Goal: Information Seeking & Learning: Learn about a topic

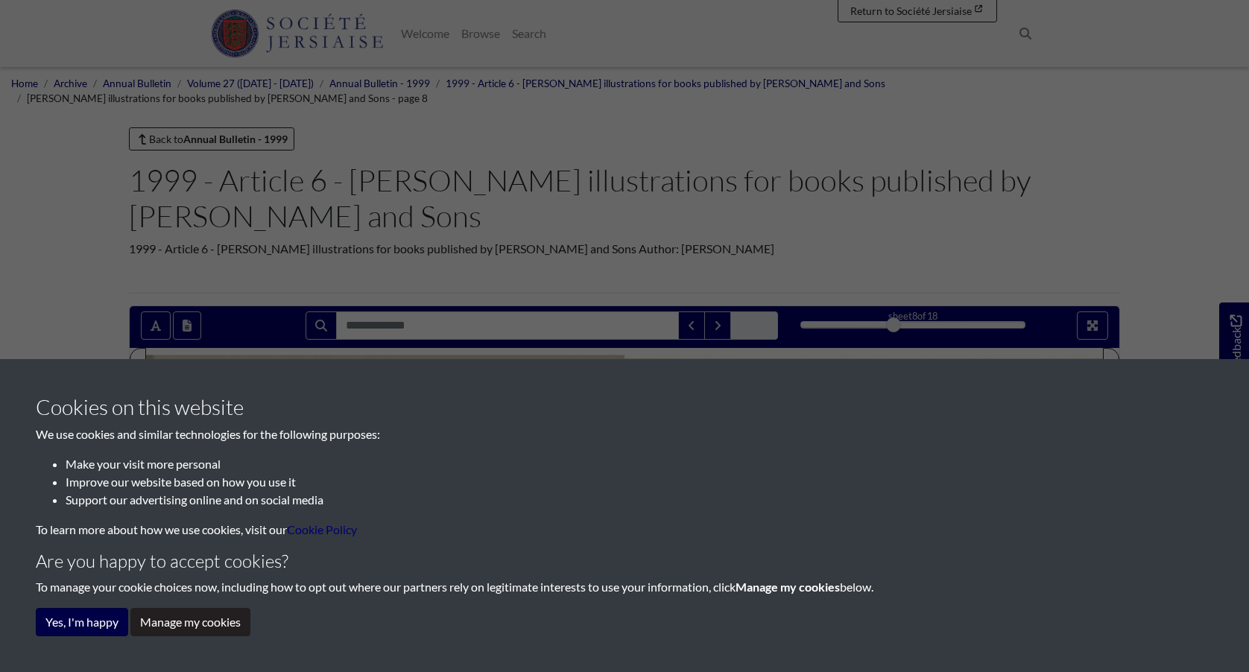
click at [67, 621] on button "Yes, I'm happy" at bounding box center [82, 622] width 92 height 28
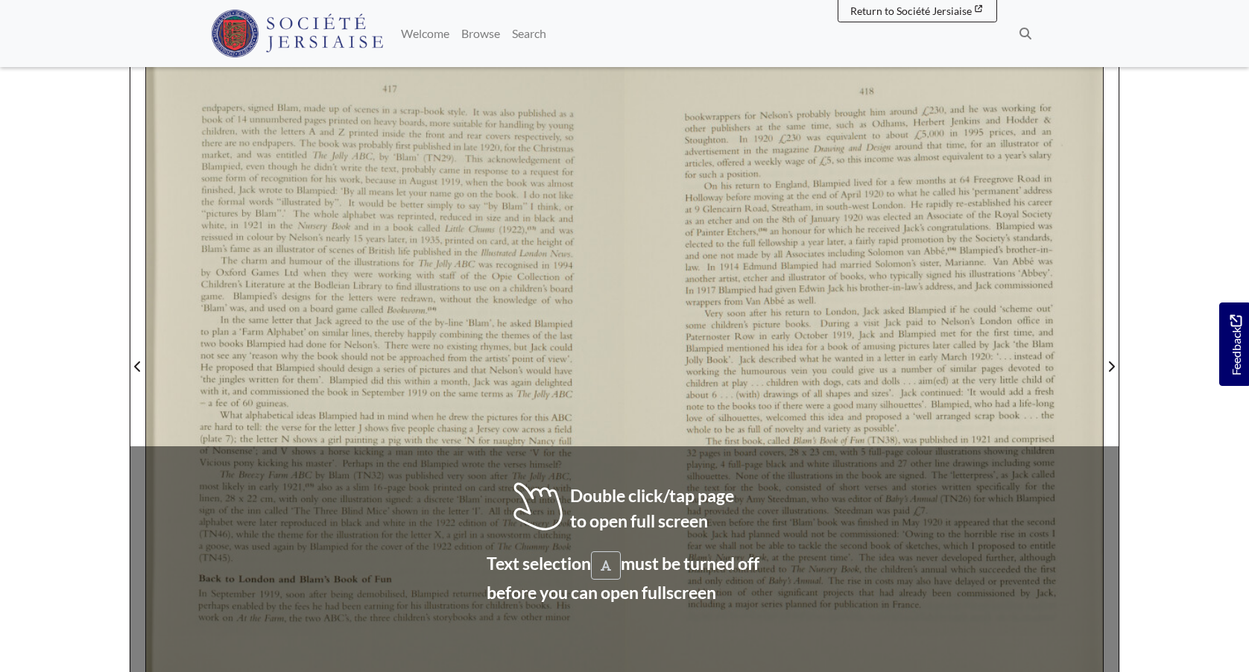
scroll to position [345, 0]
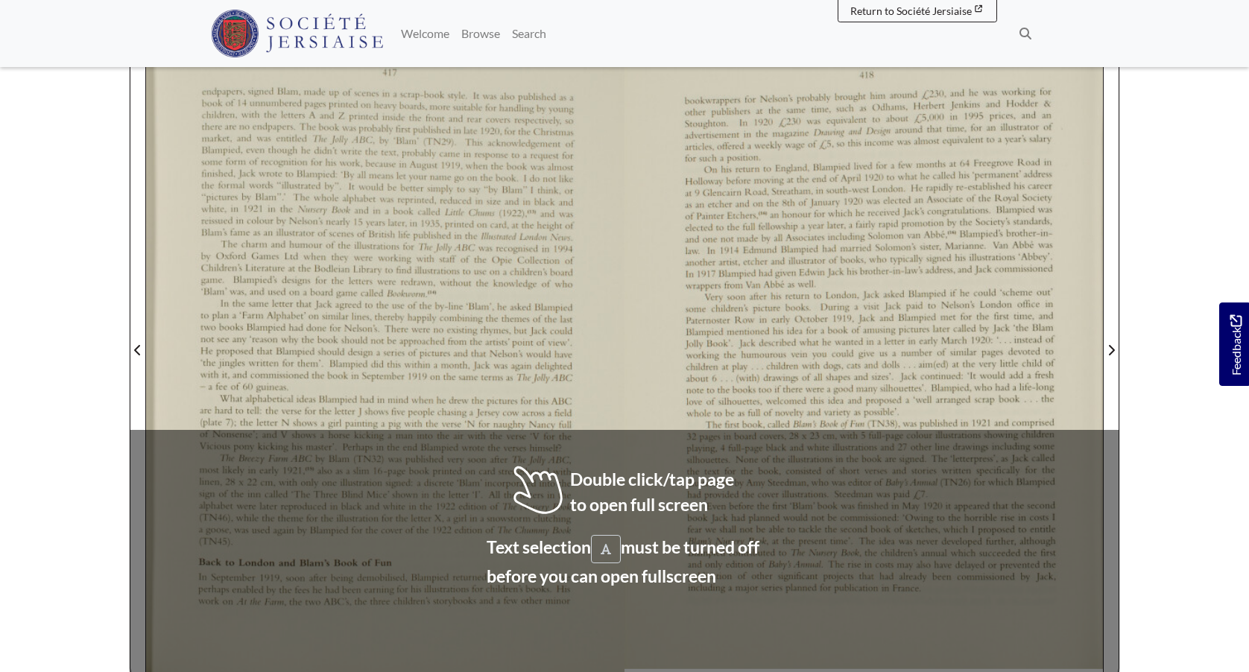
click at [625, 357] on div at bounding box center [864, 341] width 478 height 677
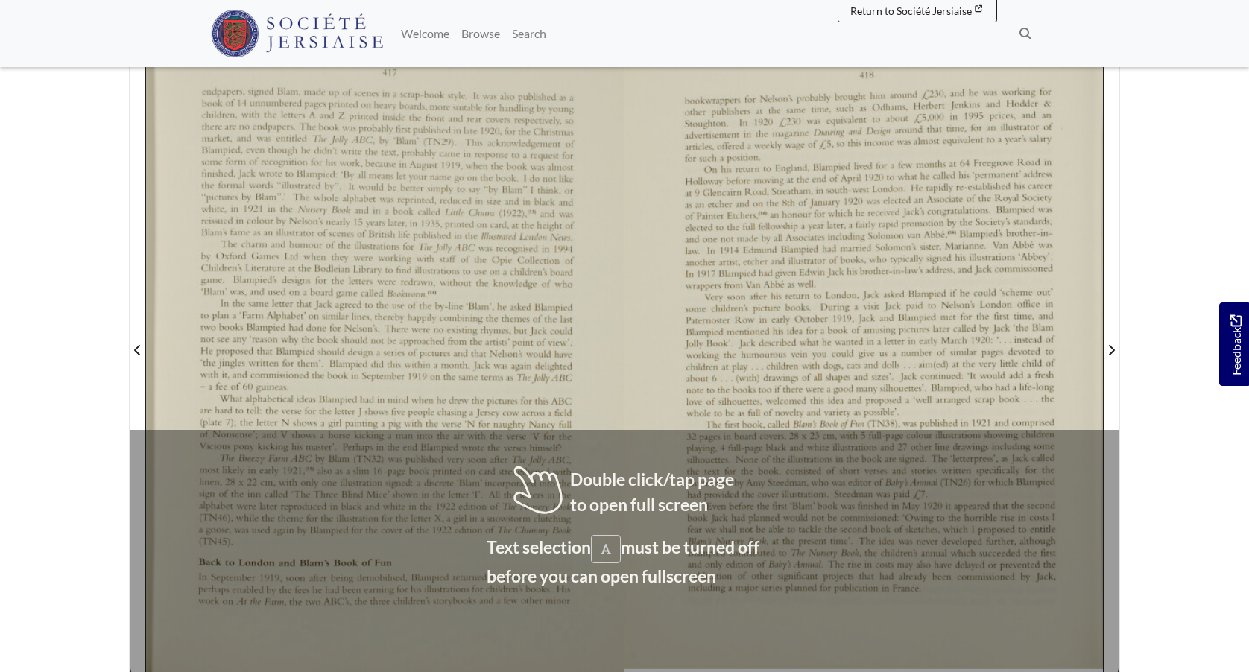
click at [625, 357] on div at bounding box center [864, 341] width 478 height 677
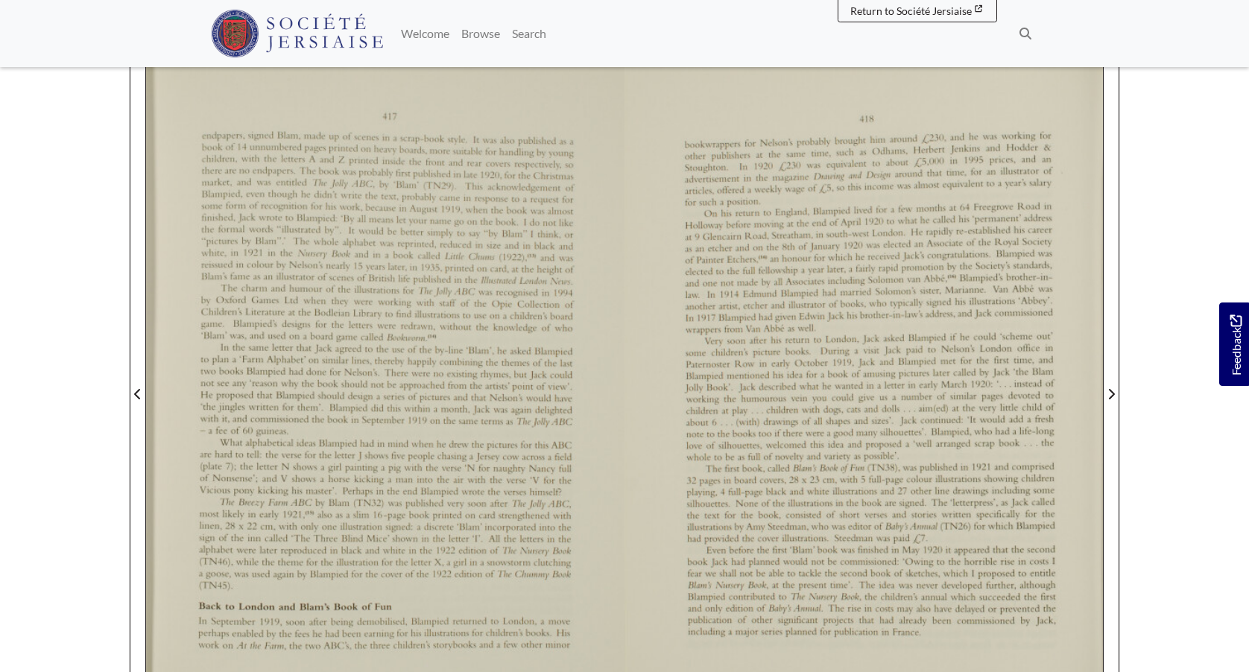
scroll to position [301, 0]
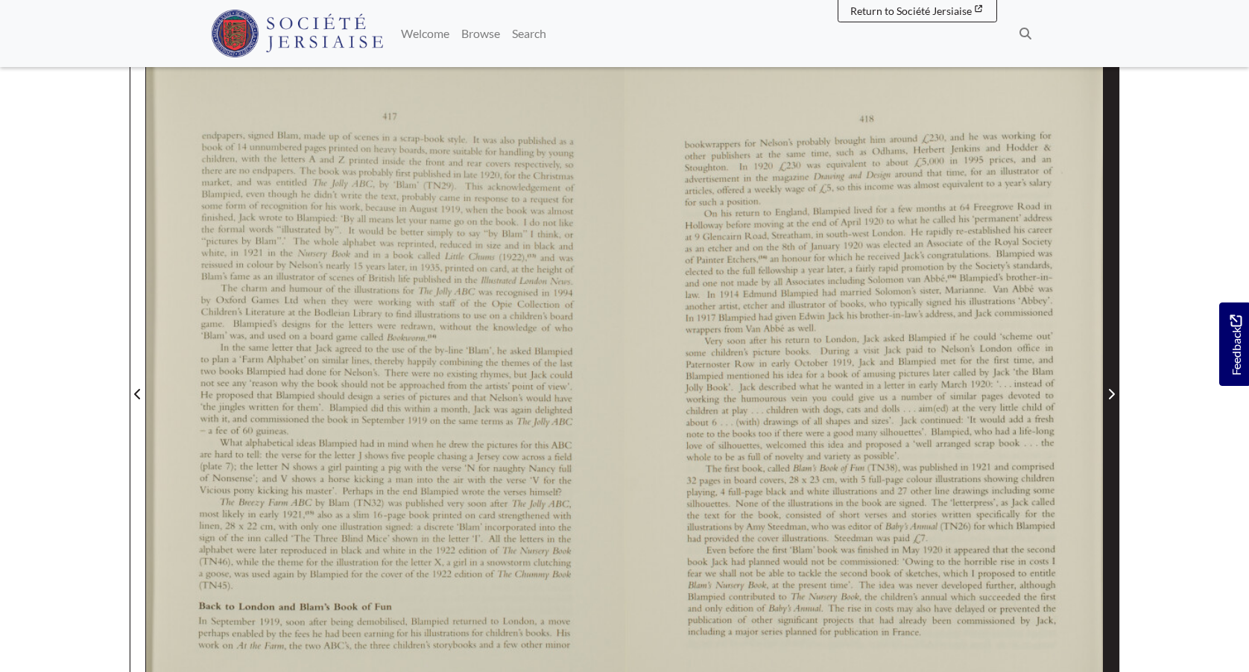
click at [1112, 394] on icon "Next Page" at bounding box center [1112, 394] width 6 height 10
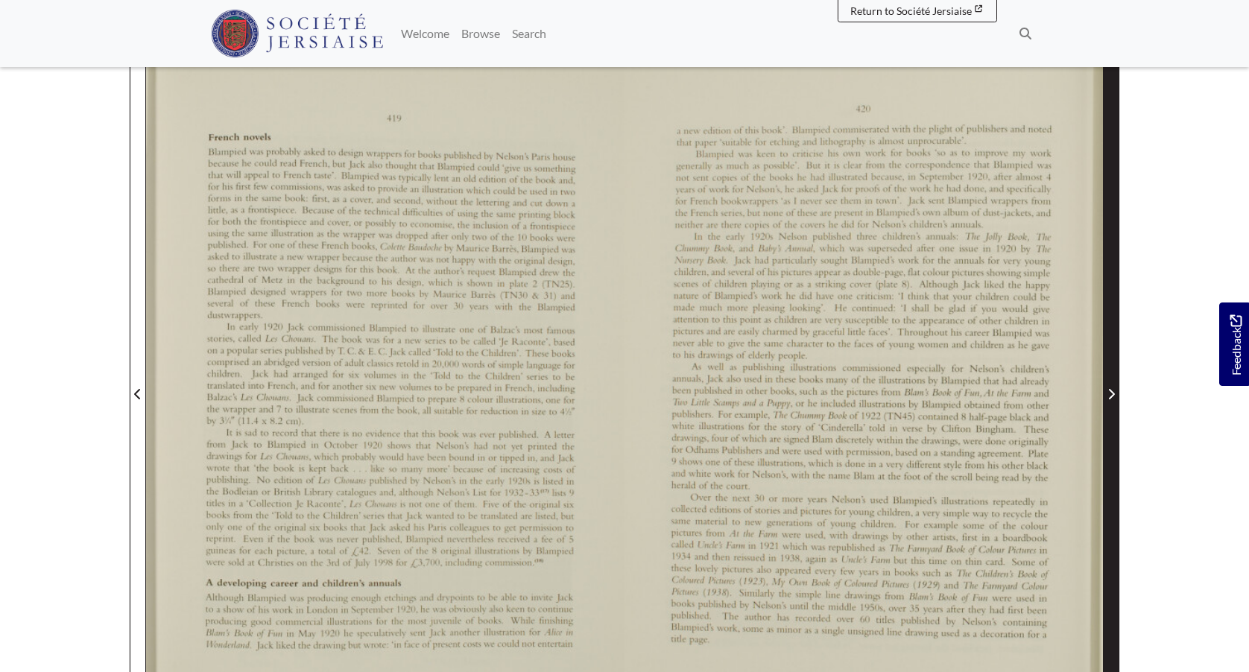
click at [1112, 394] on icon "Next Page" at bounding box center [1112, 394] width 6 height 10
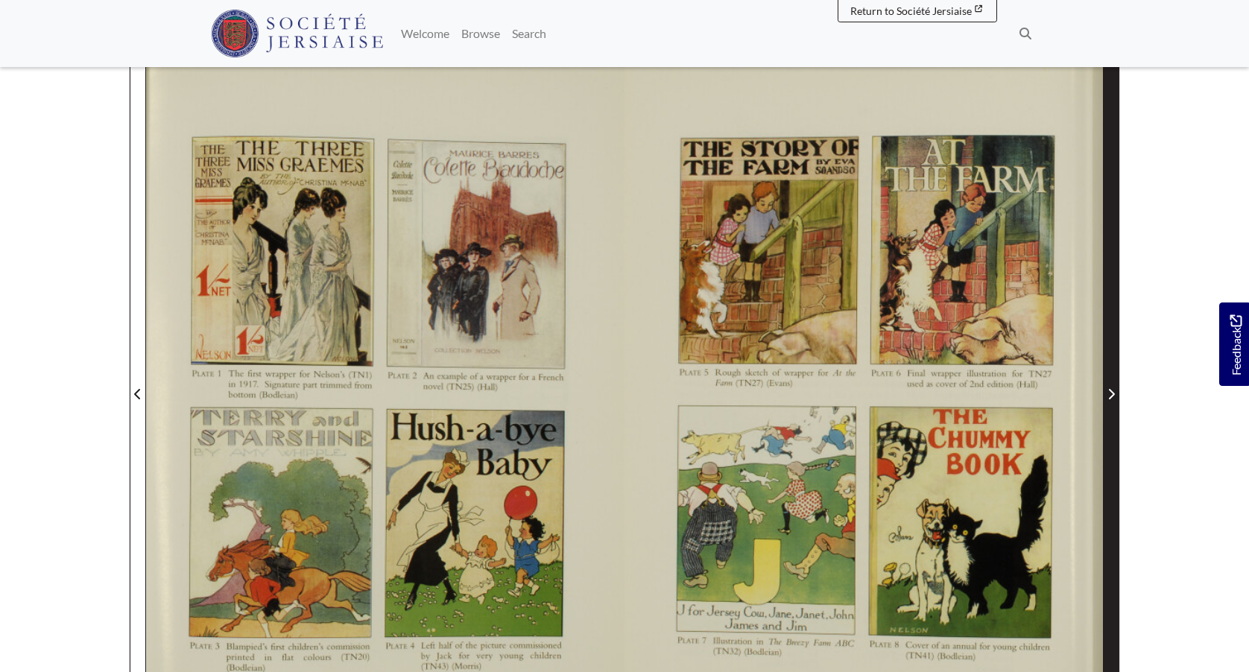
click at [1112, 394] on icon "Next Page" at bounding box center [1112, 394] width 6 height 10
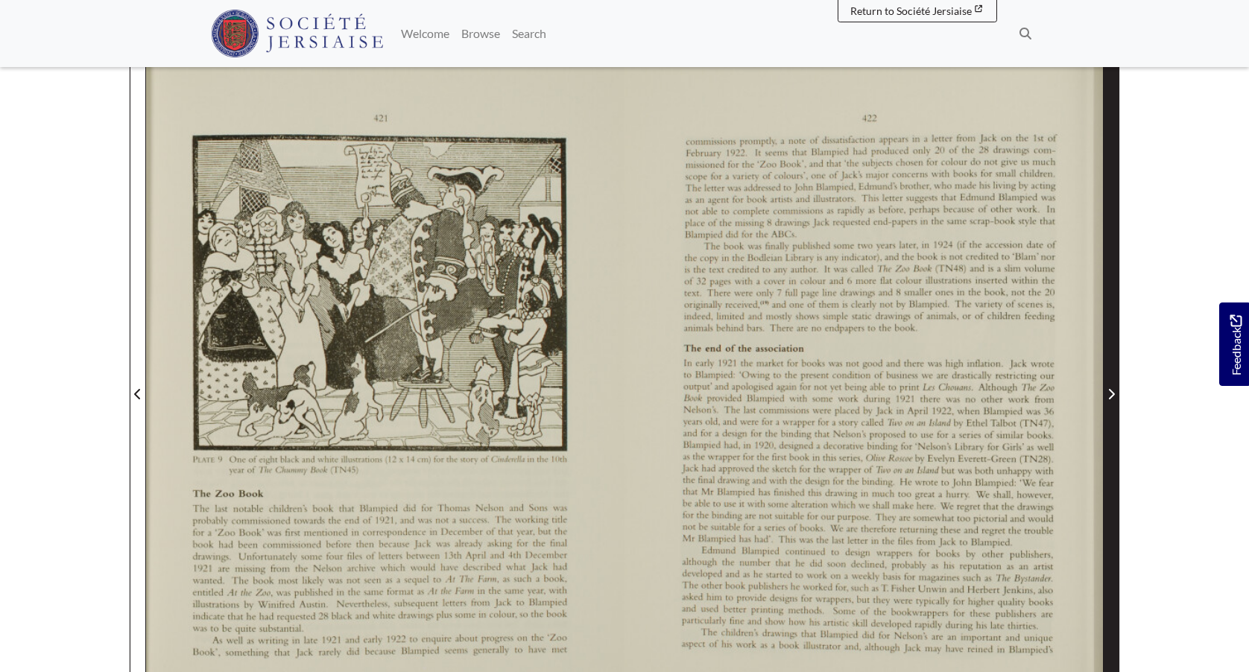
click at [1112, 394] on icon "Next Page" at bounding box center [1112, 394] width 6 height 10
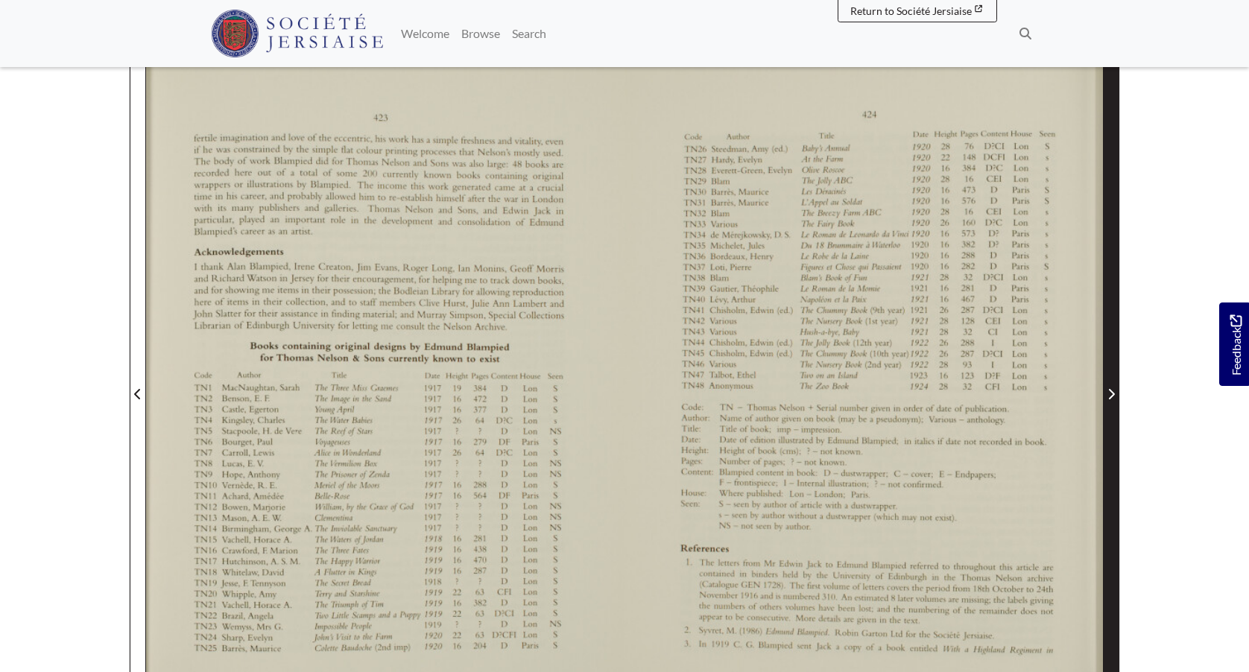
click at [1112, 394] on icon "Next Page" at bounding box center [1112, 394] width 6 height 10
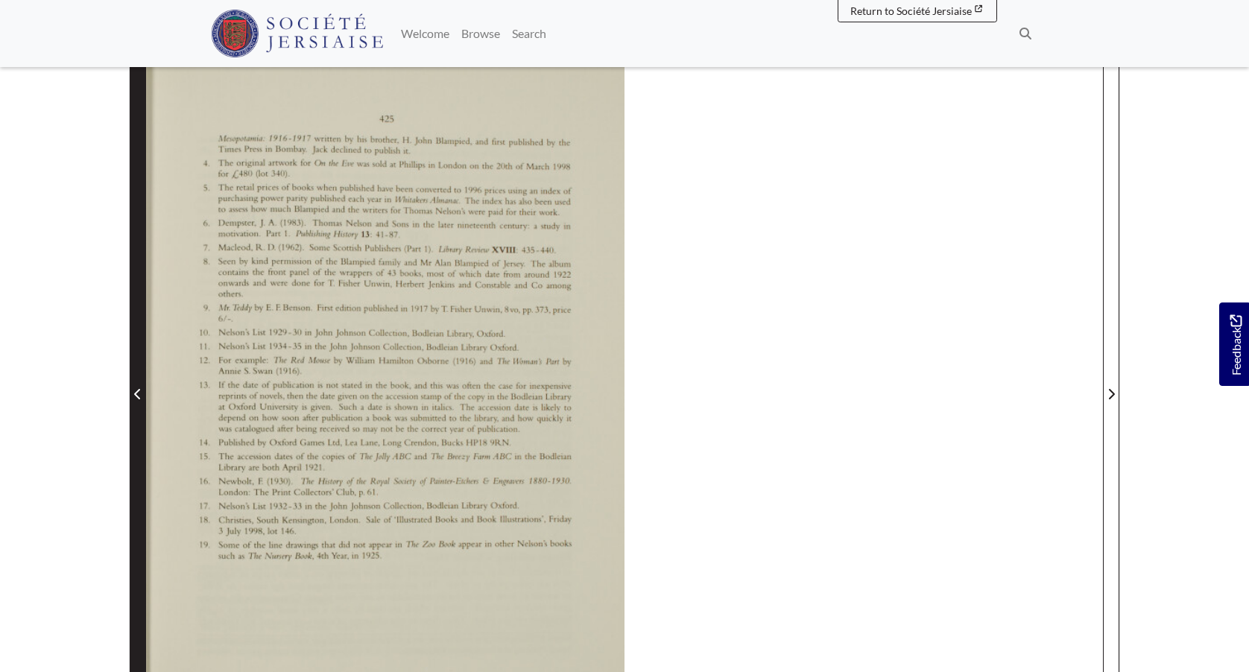
click at [136, 394] on icon "Previous Page" at bounding box center [137, 394] width 6 height 10
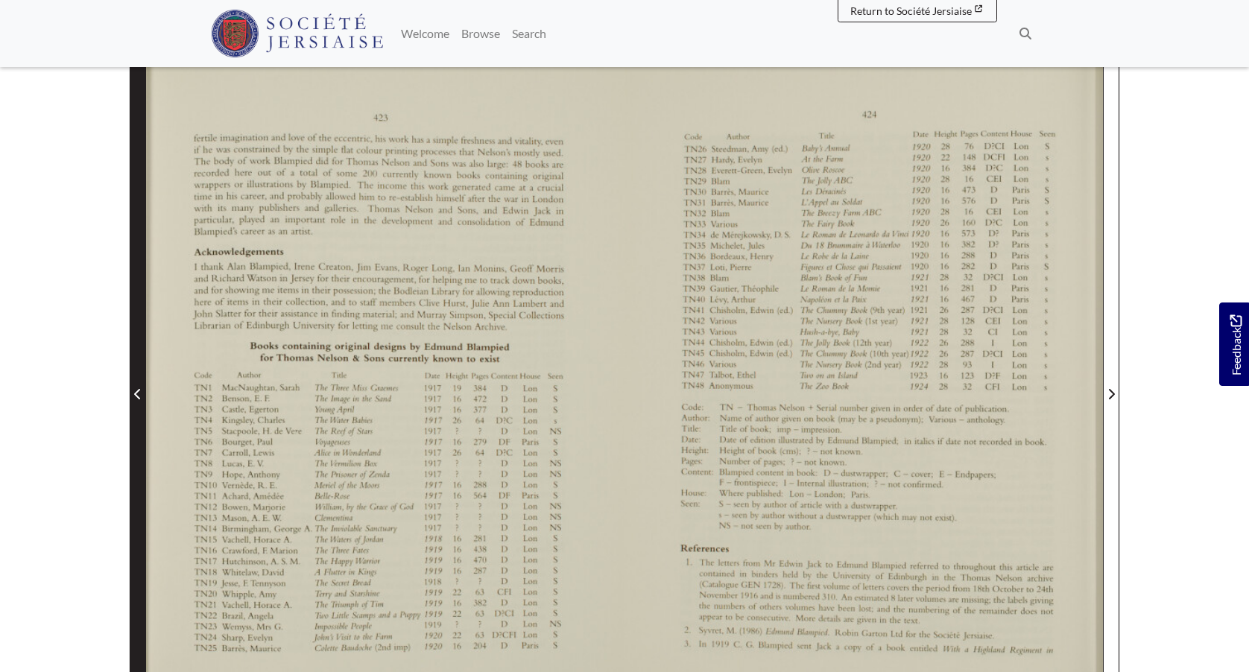
click at [136, 394] on icon "Previous Page" at bounding box center [137, 394] width 6 height 10
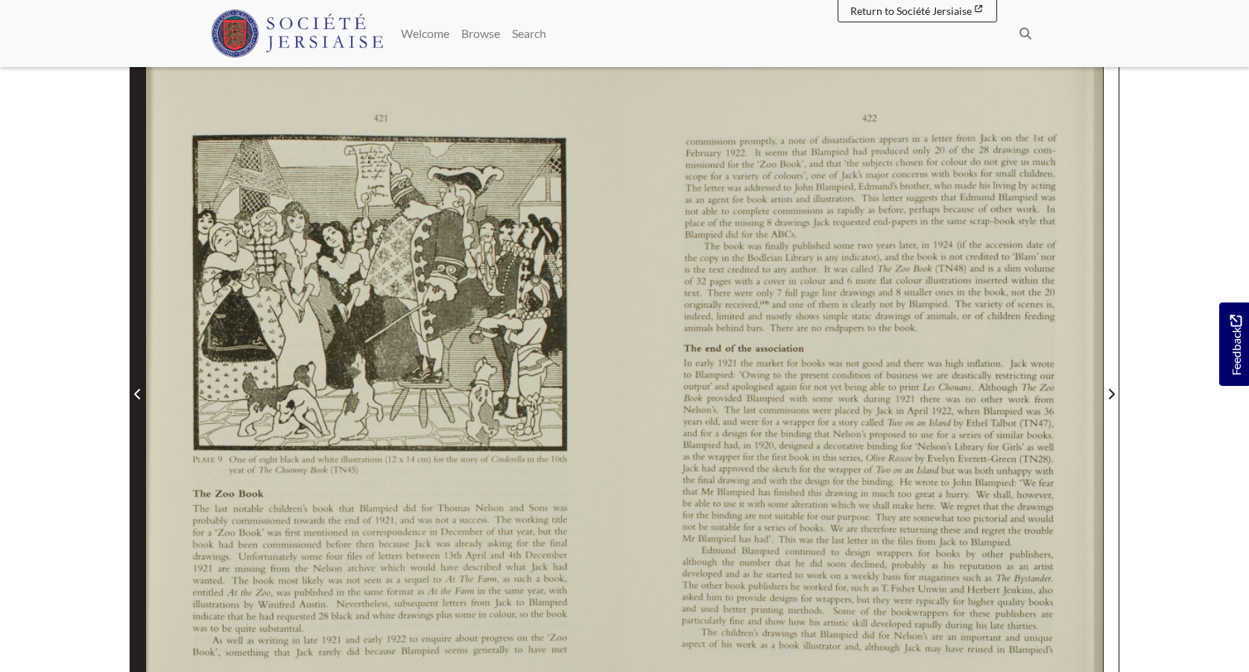
click at [136, 394] on icon "Previous Page" at bounding box center [137, 394] width 6 height 10
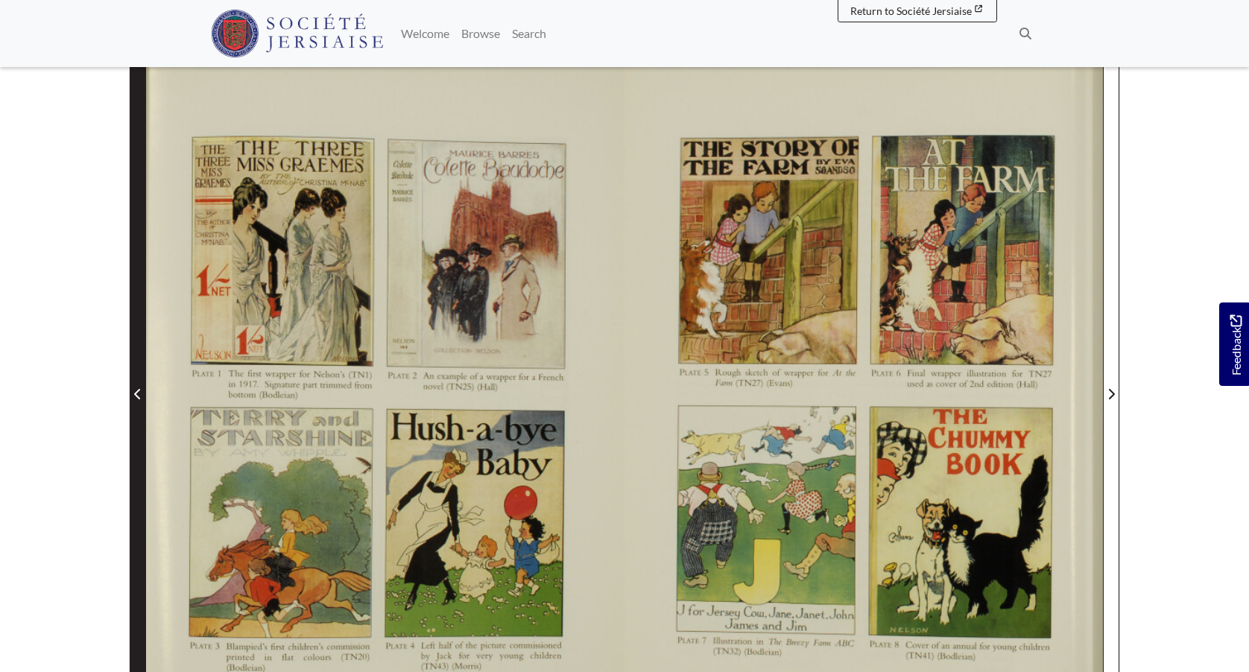
click at [136, 394] on icon "Previous Page" at bounding box center [137, 394] width 6 height 10
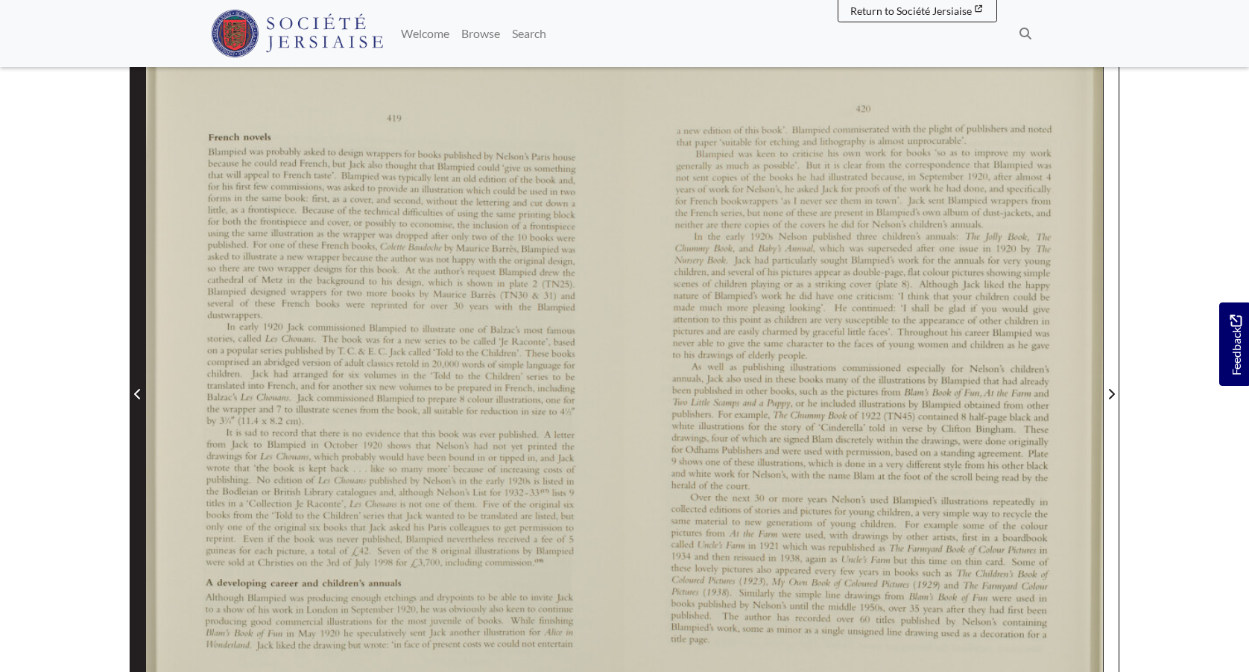
click at [136, 394] on icon "Previous Page" at bounding box center [137, 394] width 6 height 10
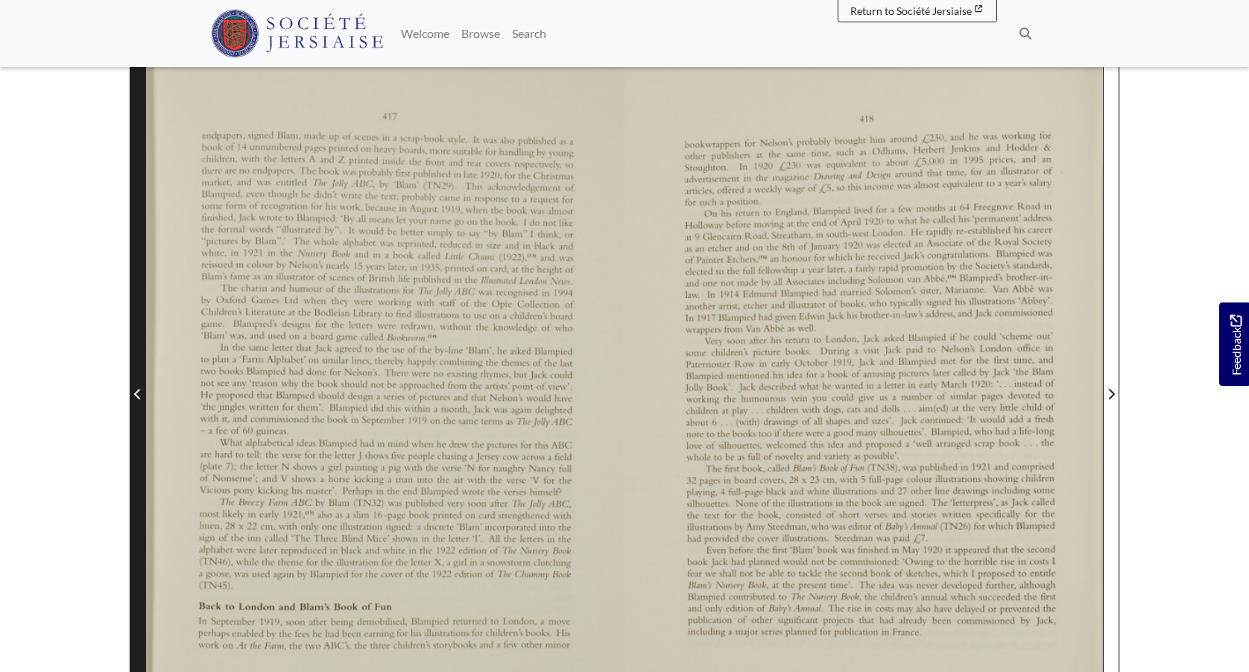
click at [136, 394] on icon "Previous Page" at bounding box center [137, 394] width 6 height 10
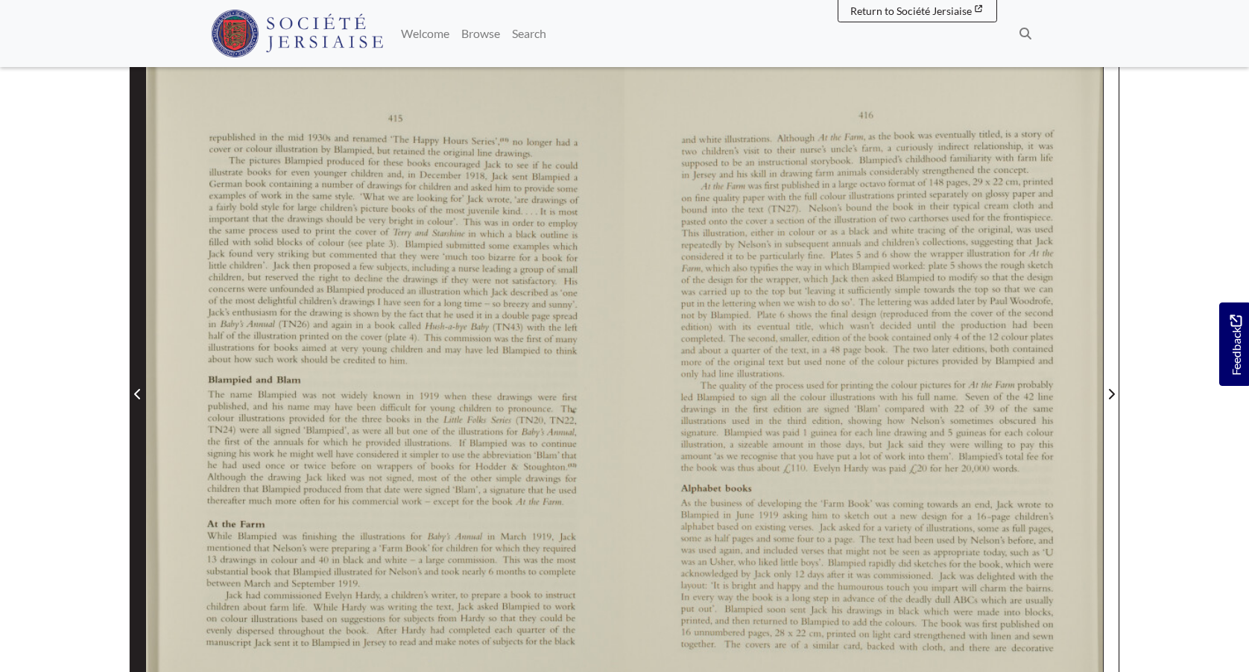
click at [136, 394] on icon "Previous Page" at bounding box center [137, 394] width 6 height 10
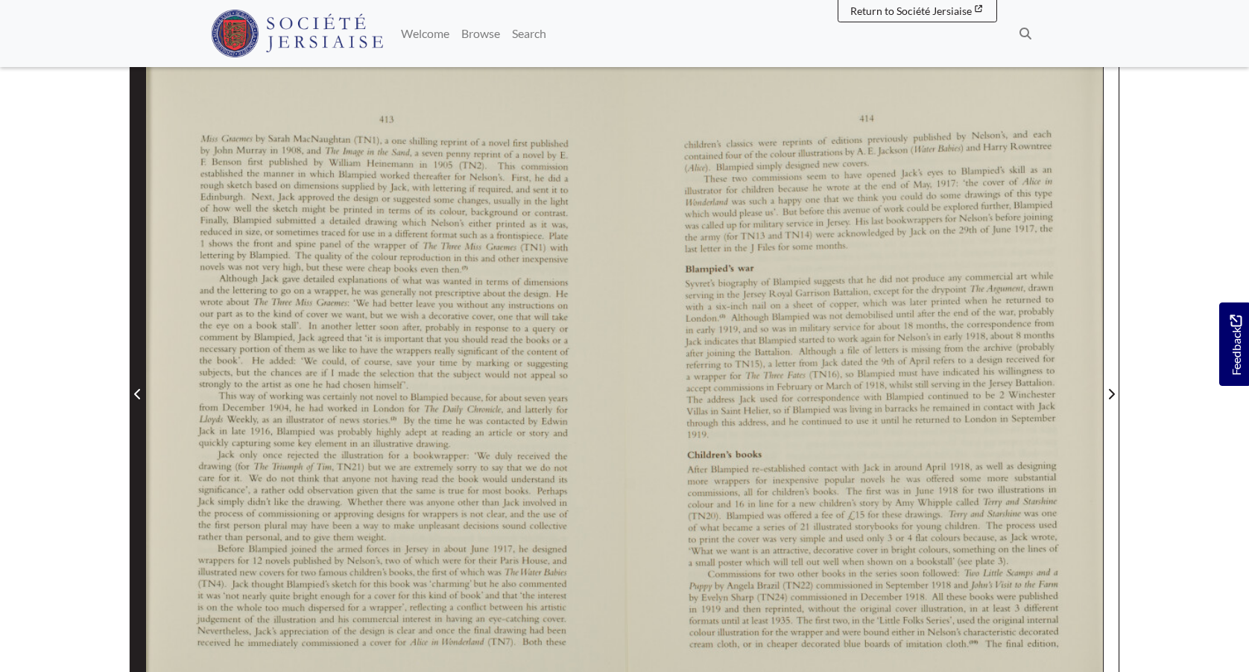
click at [136, 394] on icon "Previous Page" at bounding box center [137, 394] width 6 height 10
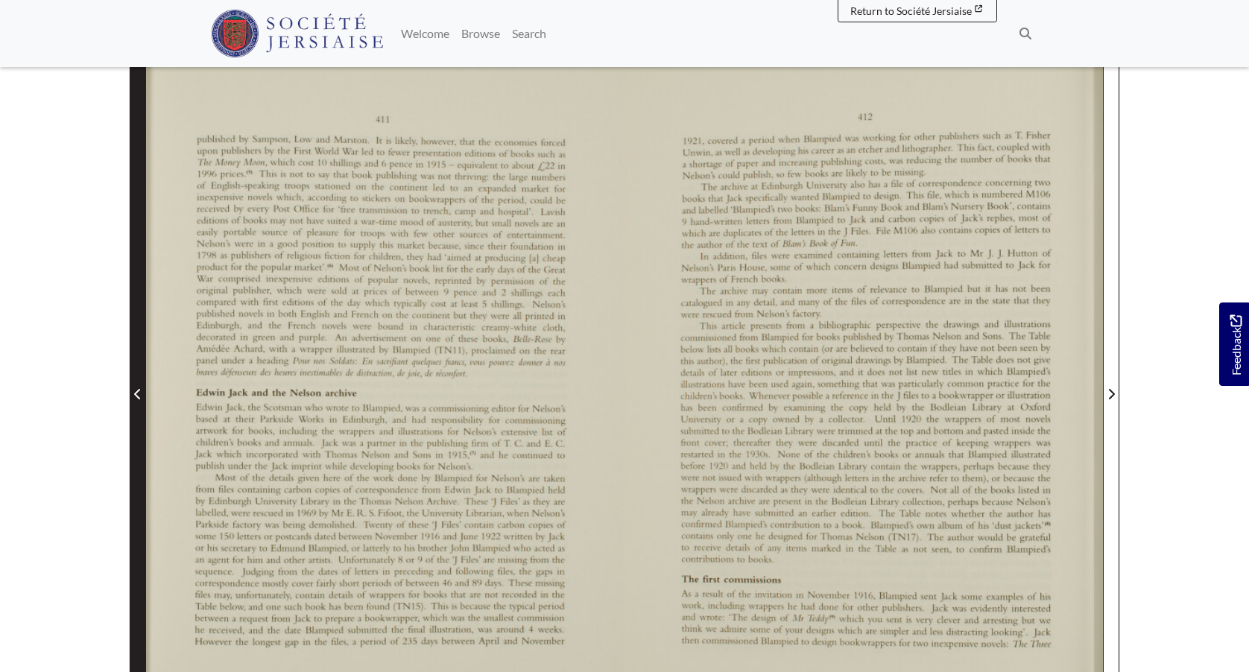
click at [136, 394] on icon "Previous Page" at bounding box center [137, 394] width 6 height 10
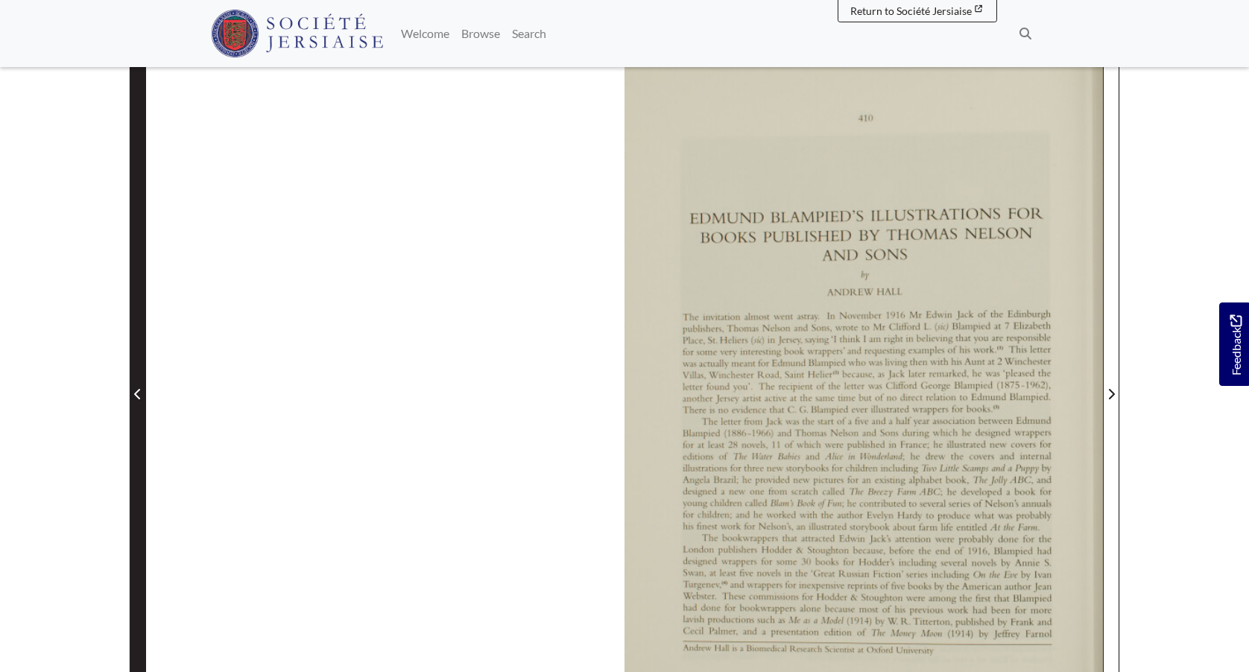
click at [136, 394] on icon "Previous Page" at bounding box center [137, 394] width 6 height 10
